Goal: Transaction & Acquisition: Purchase product/service

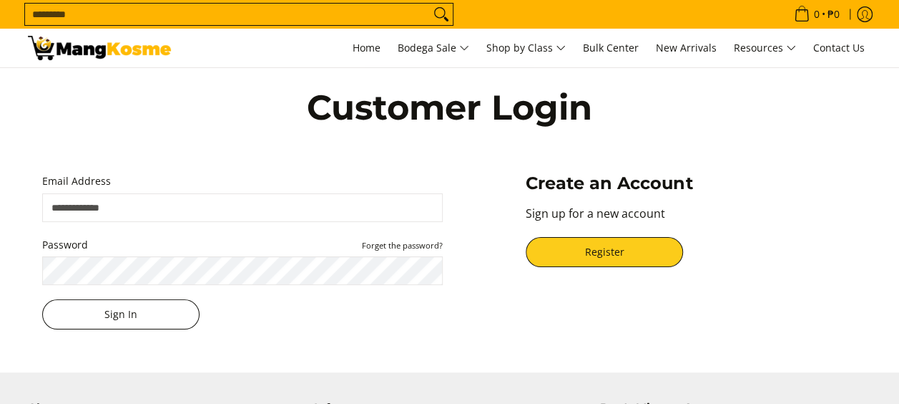
type input "**********"
click at [121, 318] on button "Sign In" at bounding box center [120, 314] width 157 height 30
click at [144, 321] on button "Sign In" at bounding box center [120, 314] width 157 height 30
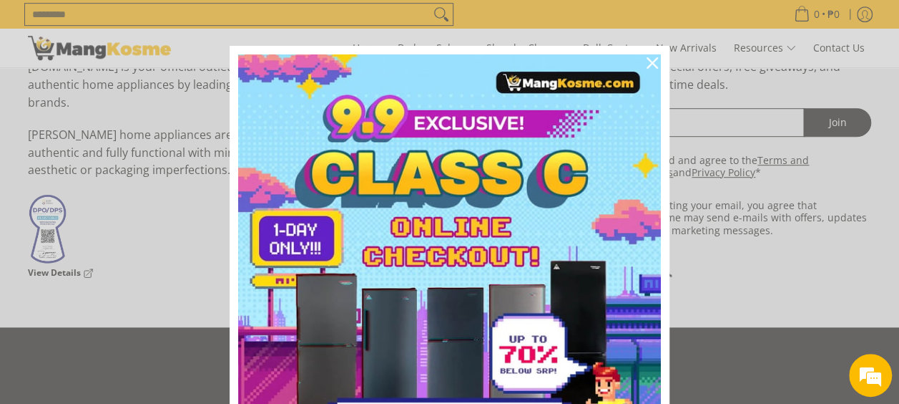
scroll to position [344, 0]
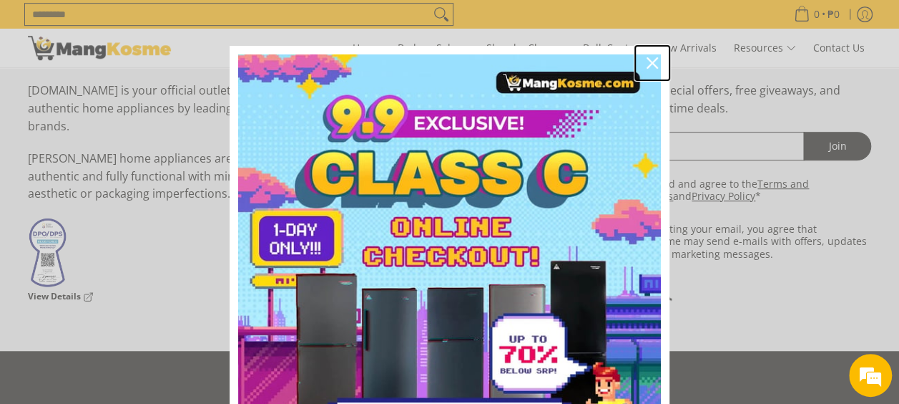
click at [647, 63] on icon "close icon" at bounding box center [652, 62] width 11 height 11
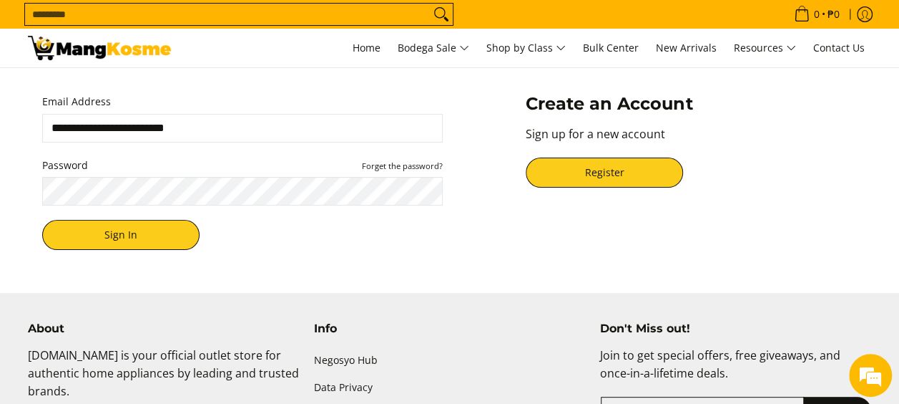
scroll to position [0, 0]
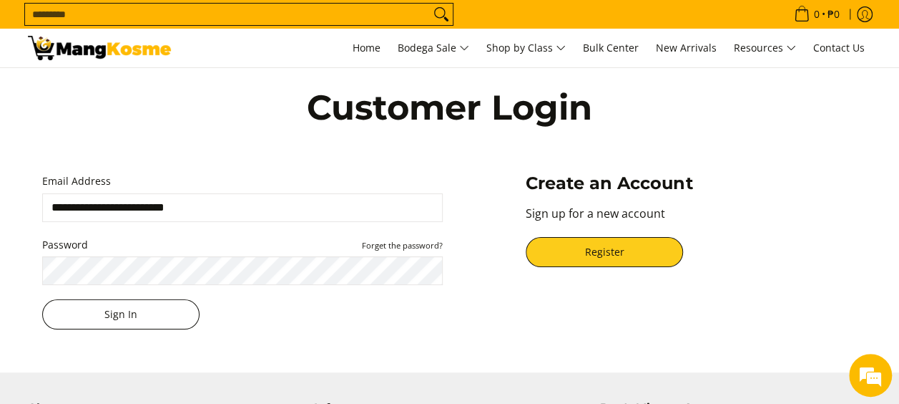
click at [124, 319] on button "Sign In" at bounding box center [120, 314] width 157 height 30
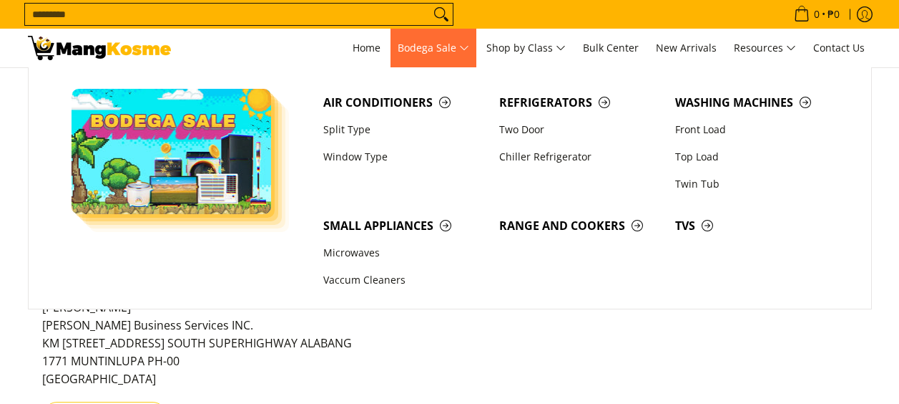
click at [416, 51] on span "Bodega Sale" at bounding box center [434, 48] width 72 height 18
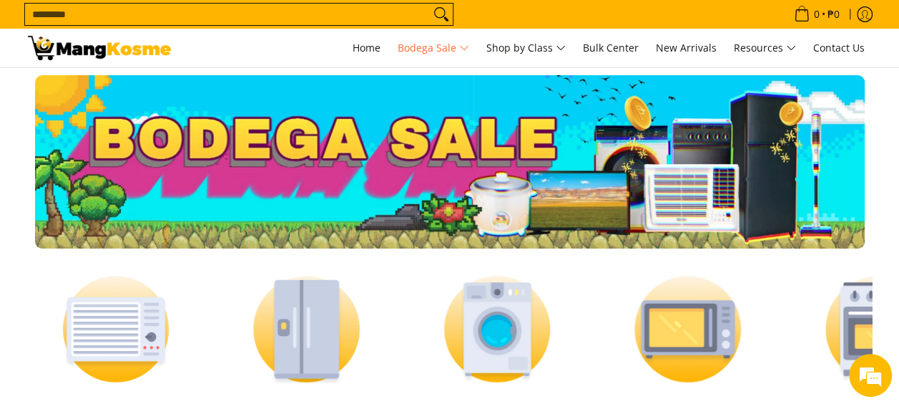
scroll to position [180, 0]
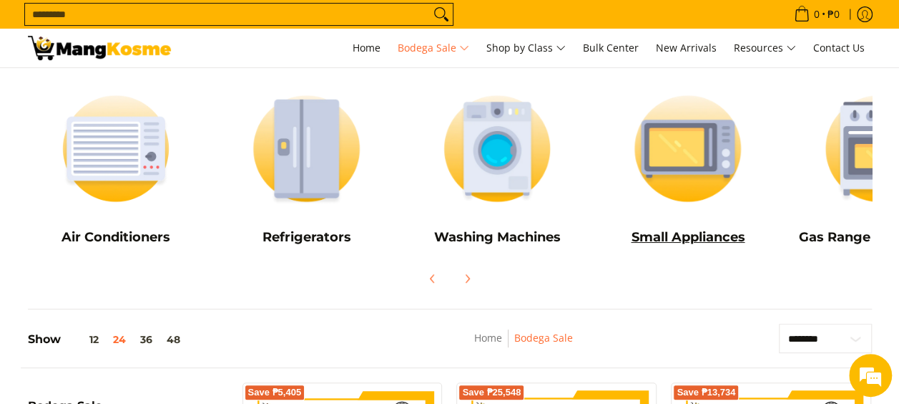
click at [683, 135] on img at bounding box center [688, 148] width 177 height 132
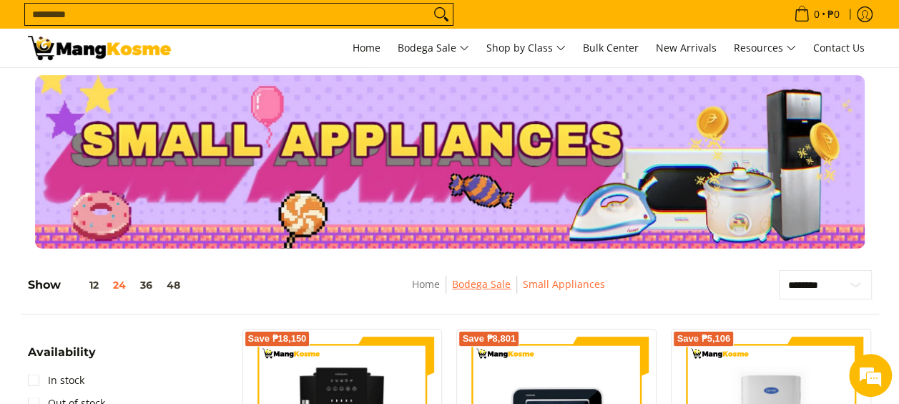
click at [478, 285] on link "Bodega Sale" at bounding box center [481, 284] width 59 height 14
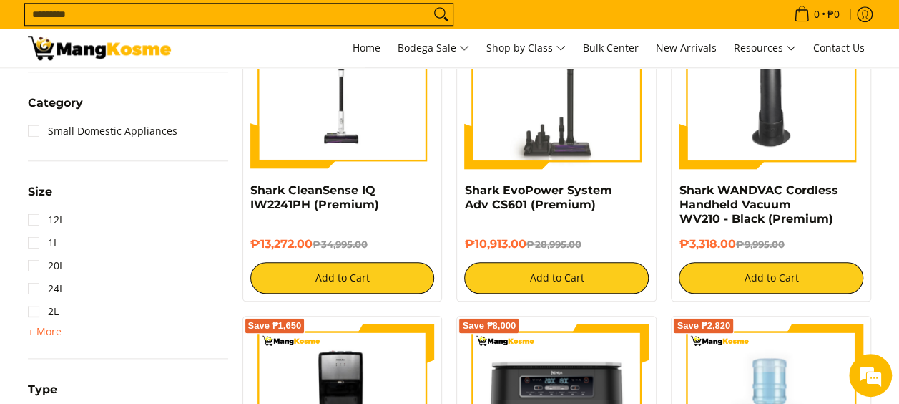
scroll to position [754, 0]
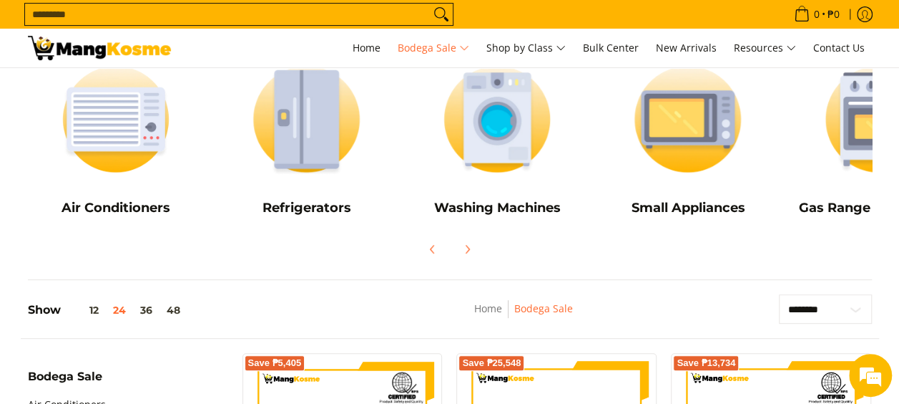
scroll to position [176, 0]
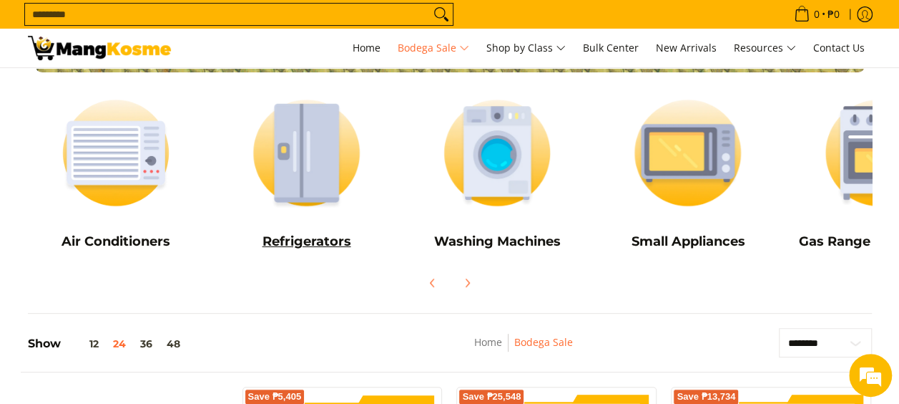
click at [283, 238] on h5 "Refrigerators" at bounding box center [306, 241] width 177 height 16
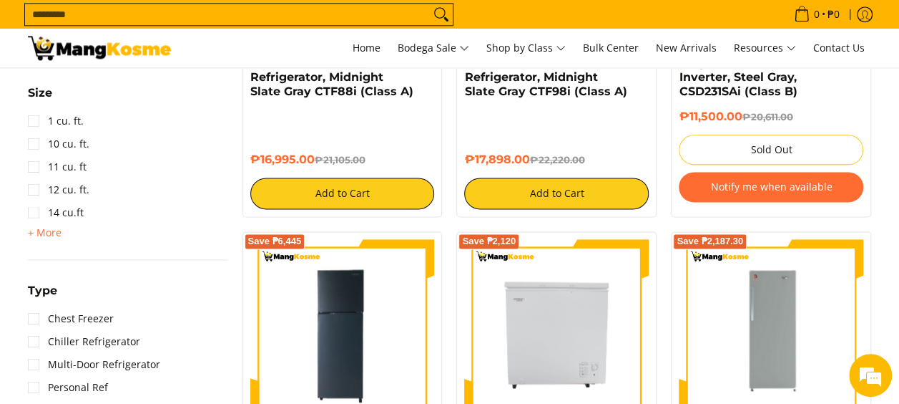
scroll to position [592, 0]
